Goal: Register for event/course

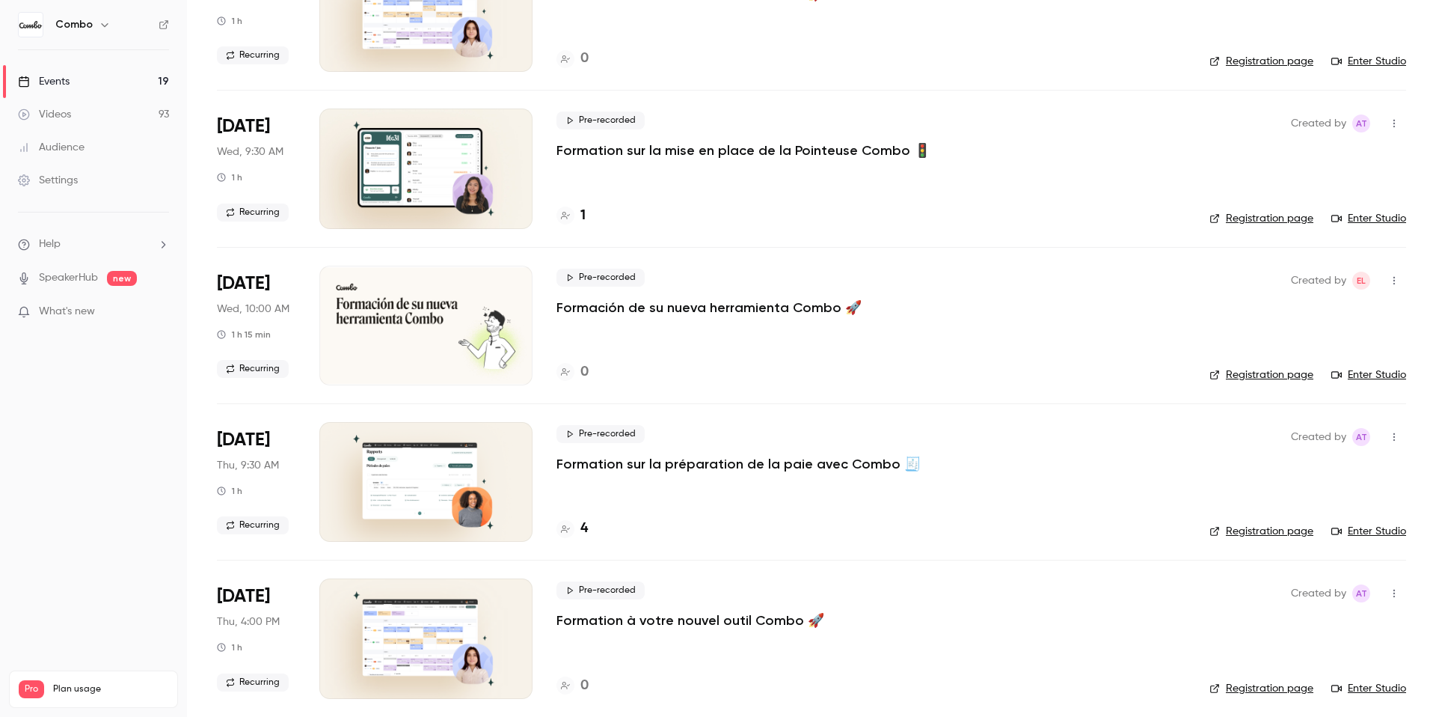
scroll to position [690, 0]
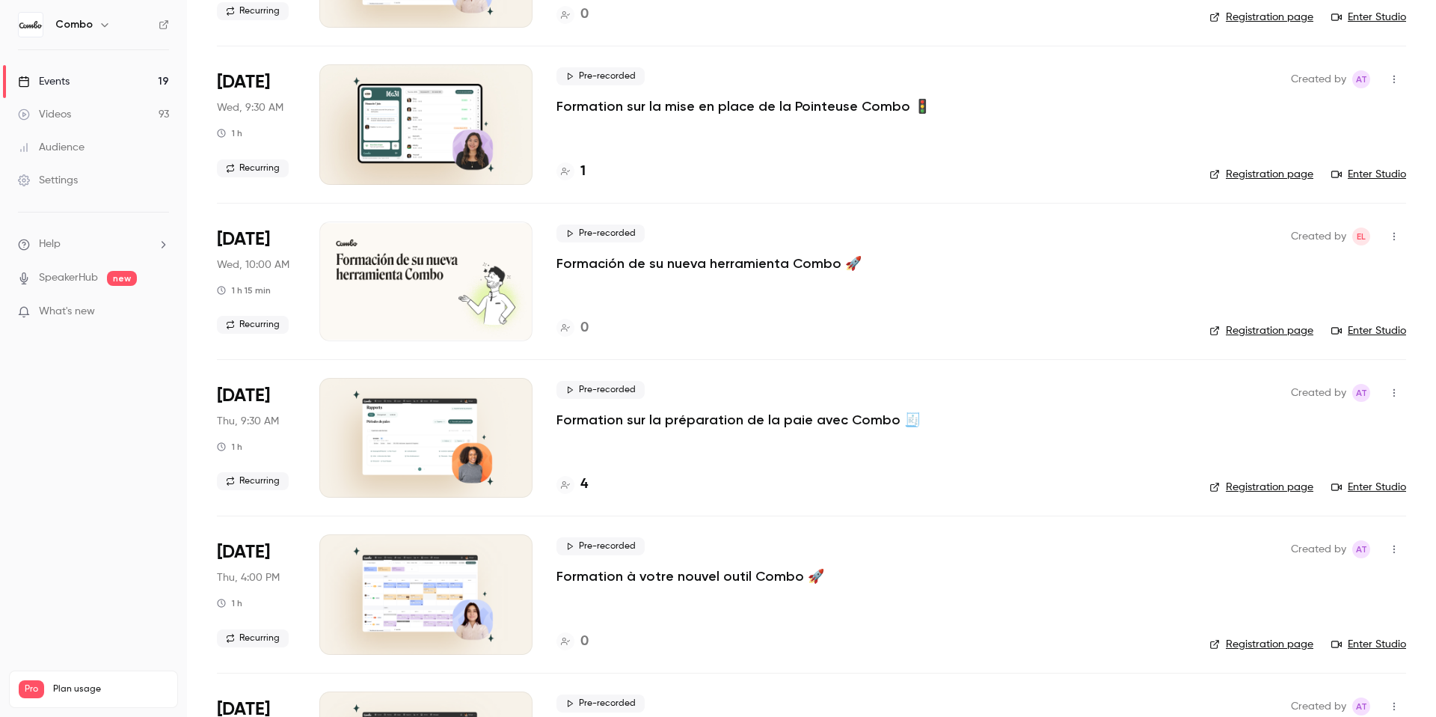
click at [414, 271] on div at bounding box center [425, 281] width 213 height 120
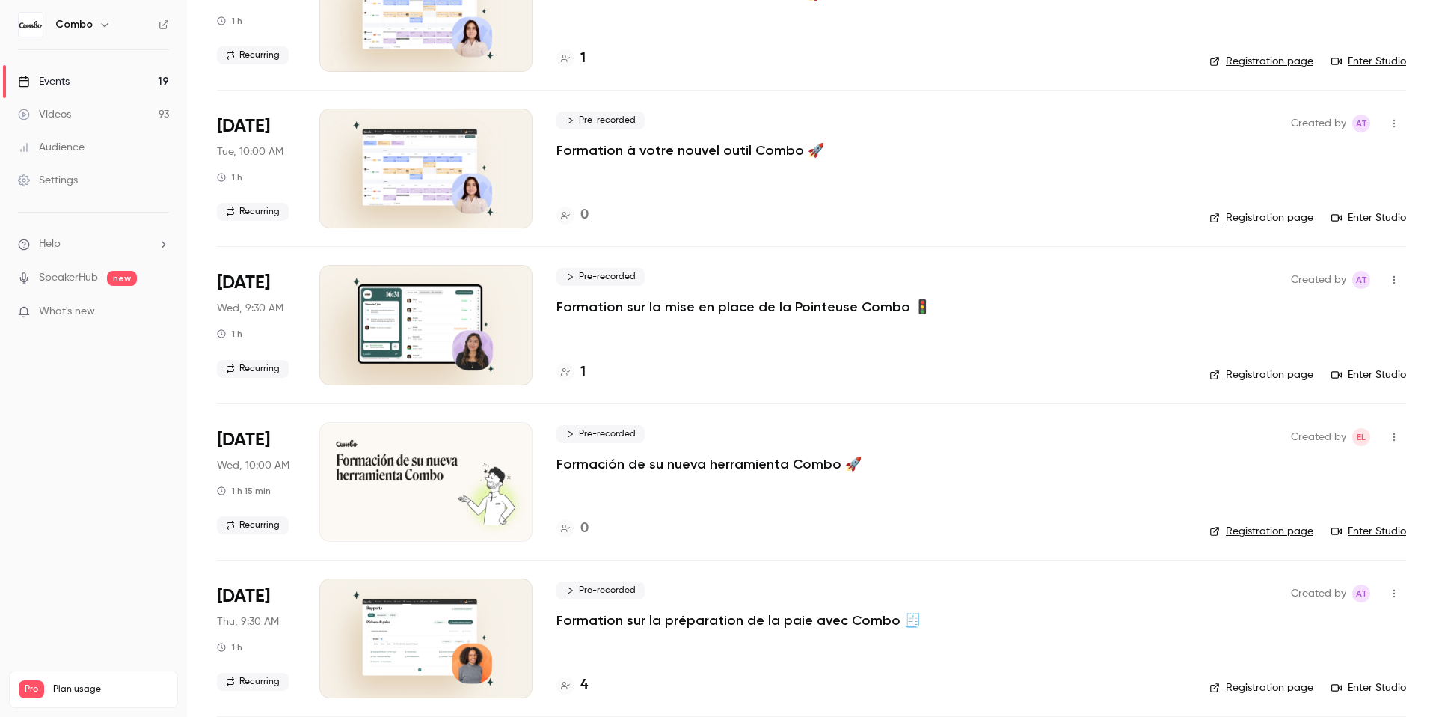
scroll to position [491, 0]
click at [1284, 524] on link "Registration page" at bounding box center [1262, 530] width 104 height 15
